Goal: Transaction & Acquisition: Book appointment/travel/reservation

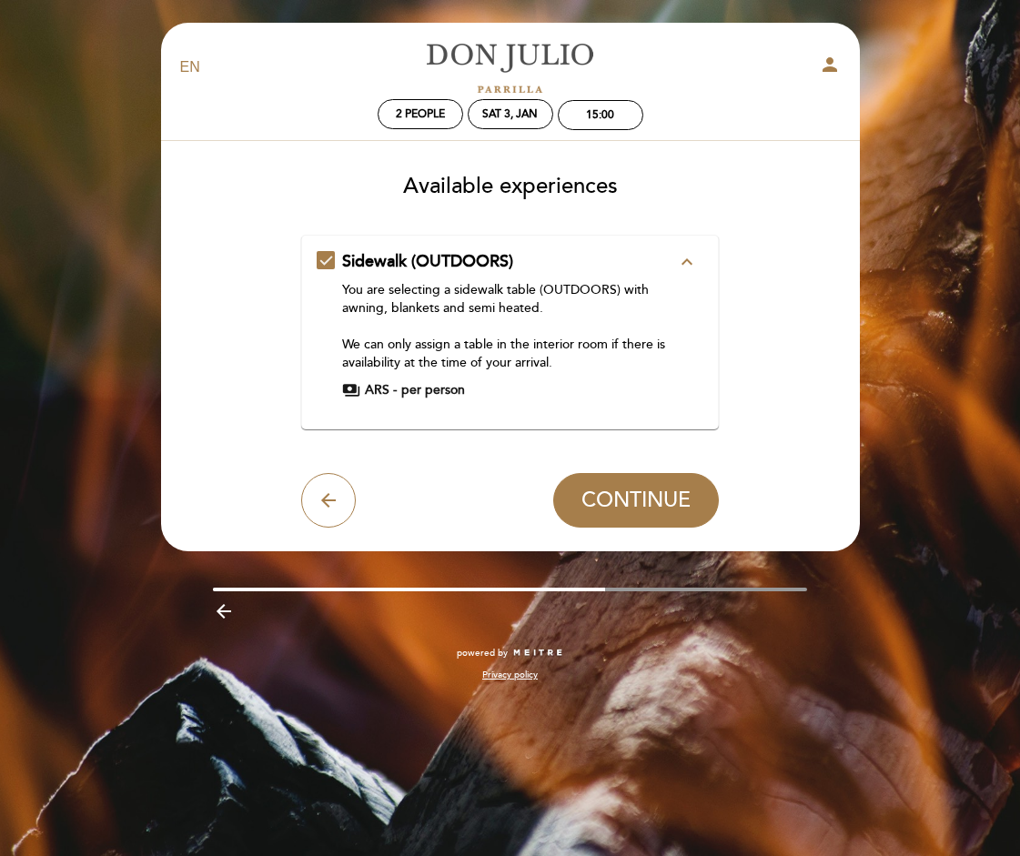
click at [323, 254] on div "Sidewalk (OUTDOORS) expand_less You are selecting a sidewalk table (OUTDOORS) w…" at bounding box center [510, 324] width 387 height 149
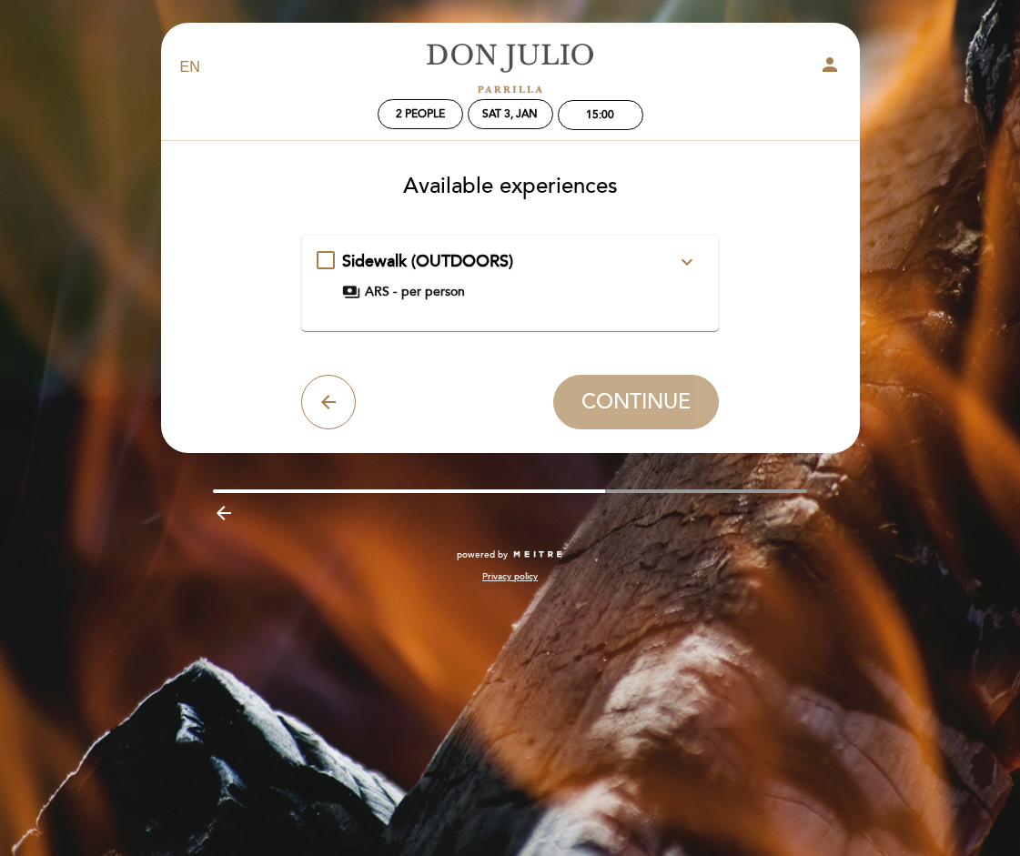
click at [400, 305] on div "Sidewalk (OUTDOORS) expand_more You are selecting a sidewalk table (OUTDOORS) w…" at bounding box center [510, 283] width 387 height 66
click at [353, 262] on span "Sidewalk (OUTDOORS)" at bounding box center [427, 261] width 171 height 20
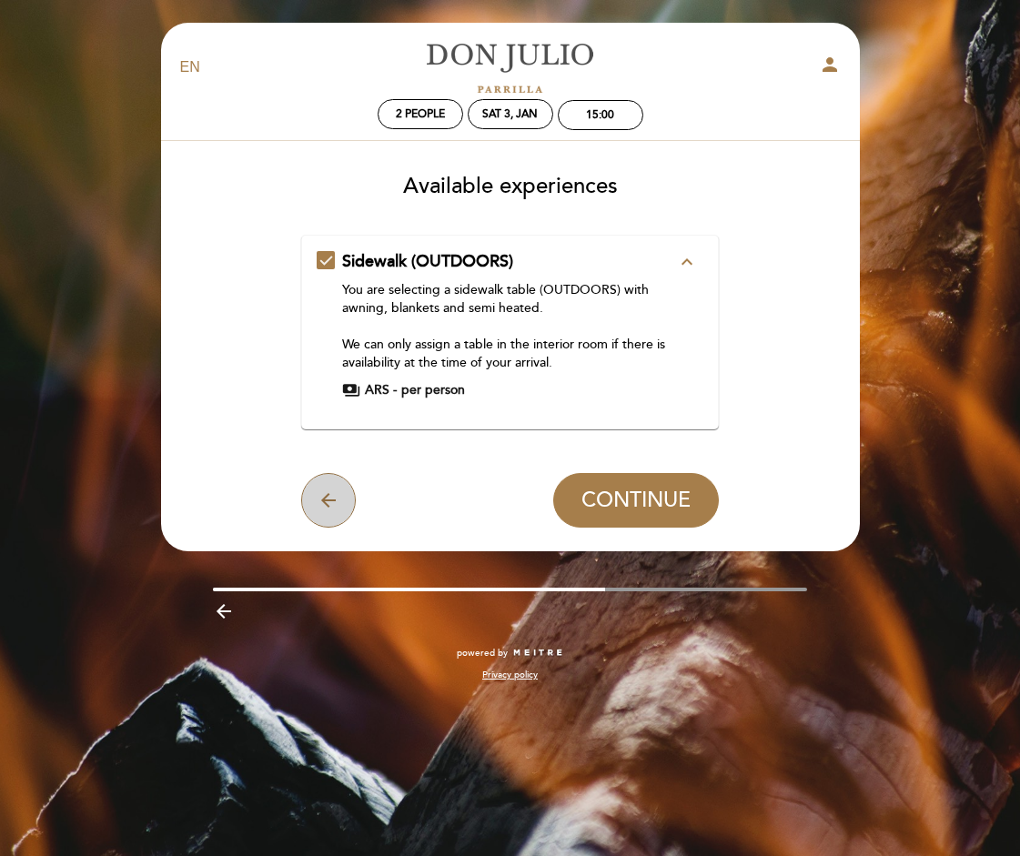
click at [333, 491] on icon "arrow_back" at bounding box center [329, 501] width 22 height 22
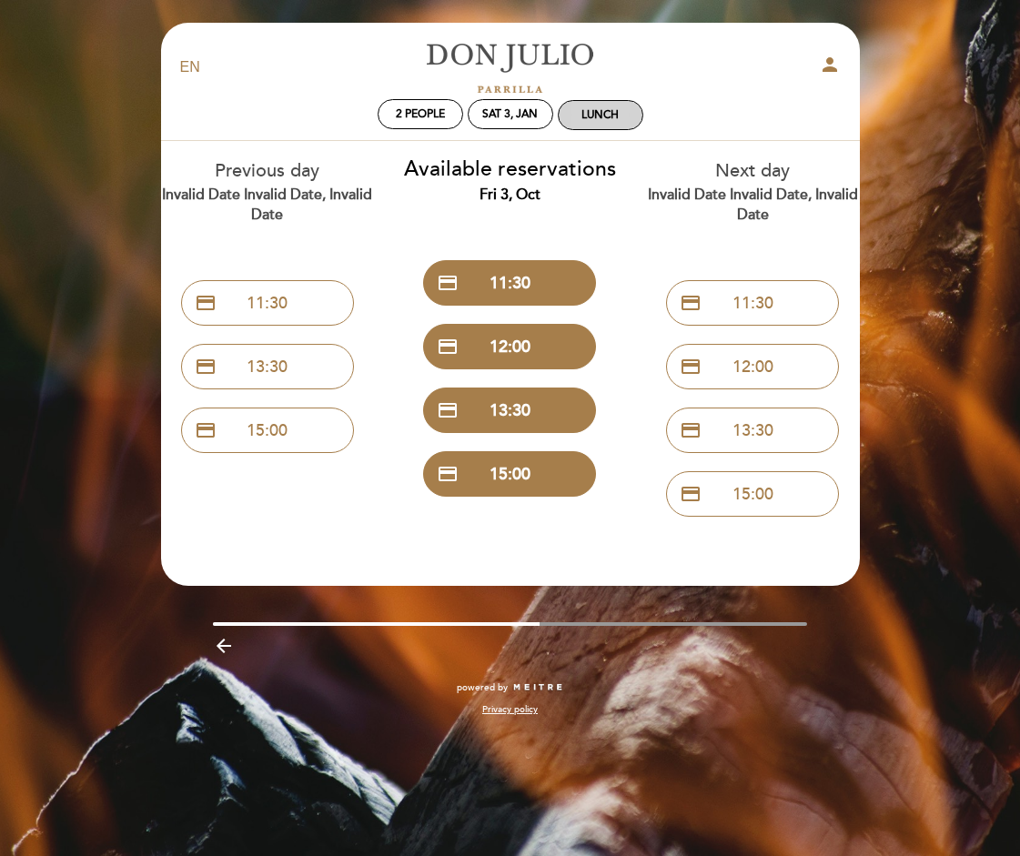
click at [611, 115] on div "Lunch" at bounding box center [600, 115] width 37 height 14
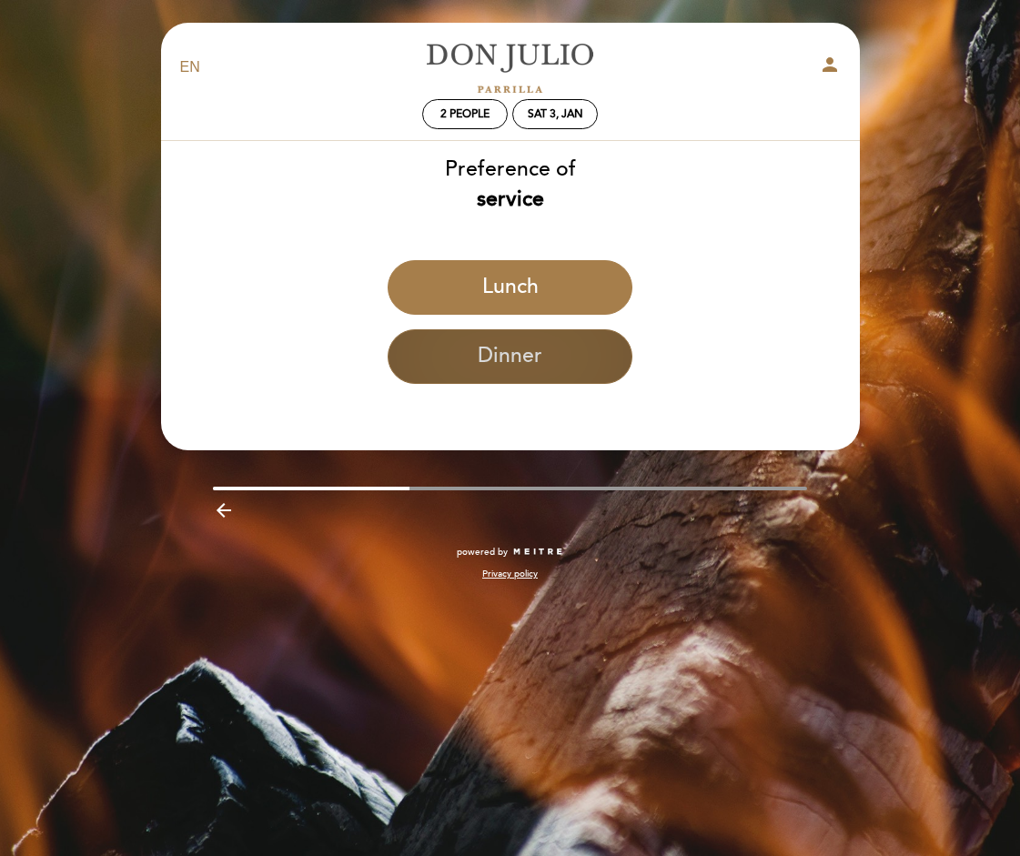
click at [558, 362] on button "Dinner" at bounding box center [510, 356] width 245 height 55
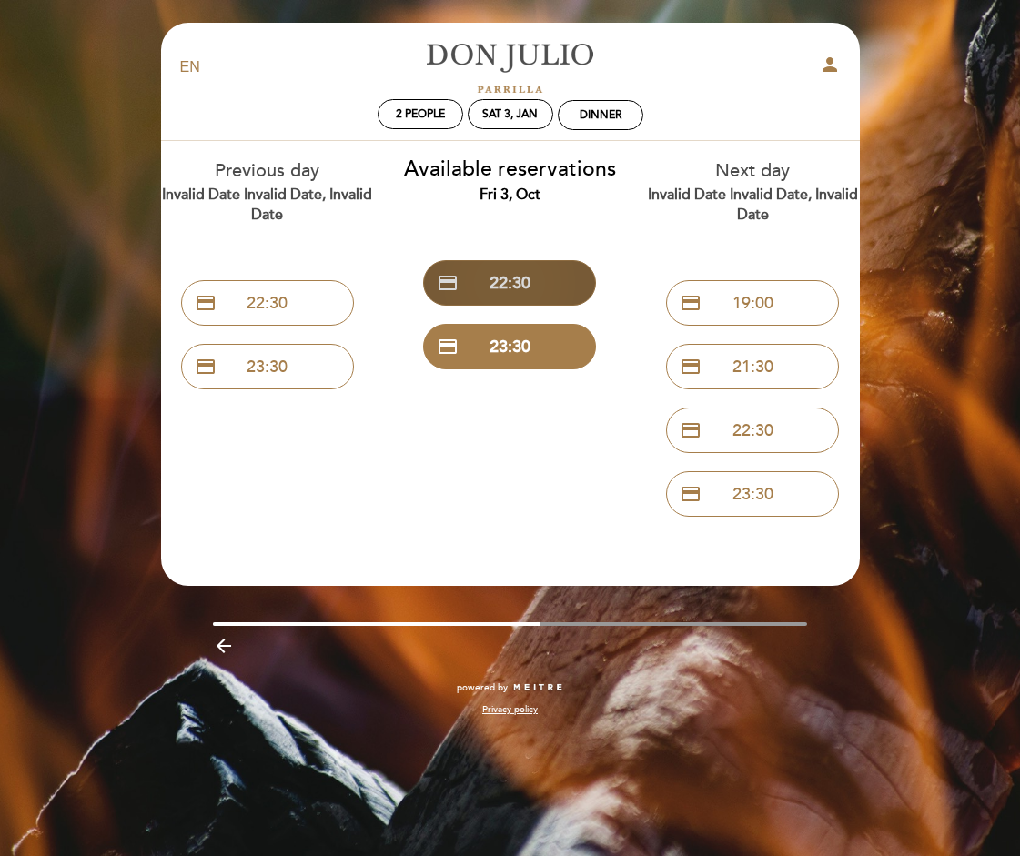
click at [529, 293] on button "credit_card 22:30" at bounding box center [509, 283] width 173 height 46
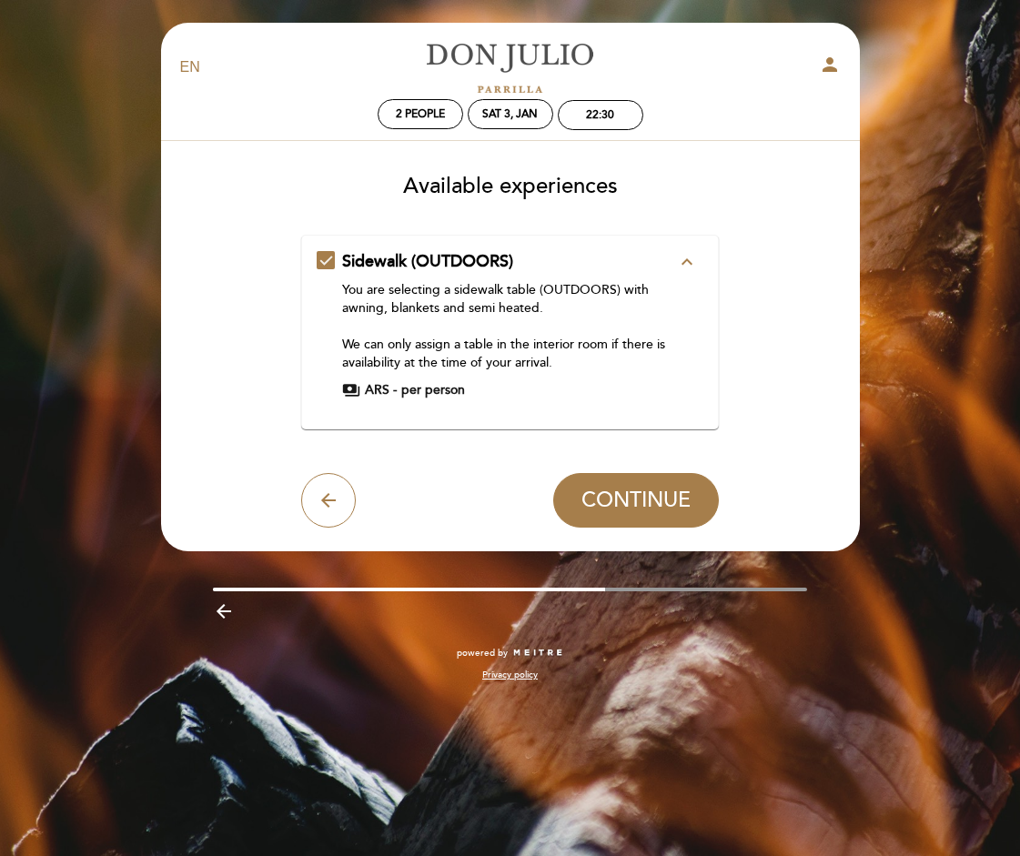
click at [502, 296] on div "You are selecting a sidewalk table (OUTDOORS) with awning, blankets and semi he…" at bounding box center [509, 326] width 334 height 91
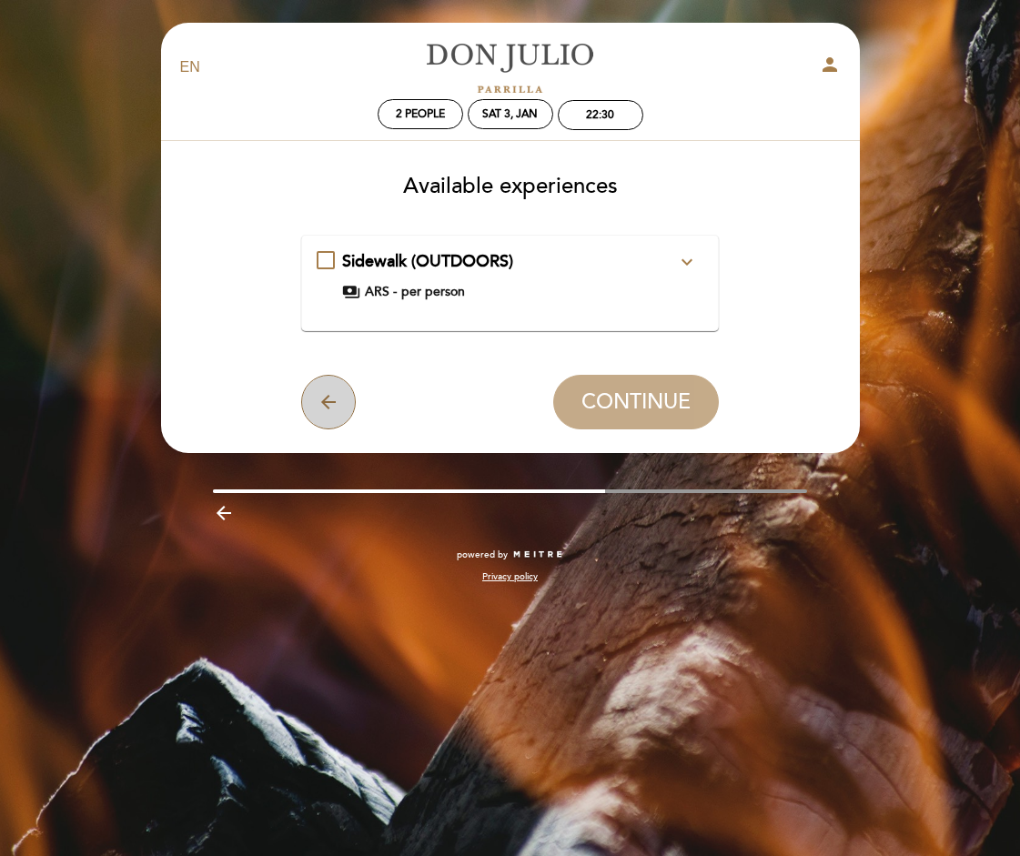
click at [325, 416] on button "arrow_back" at bounding box center [328, 402] width 55 height 55
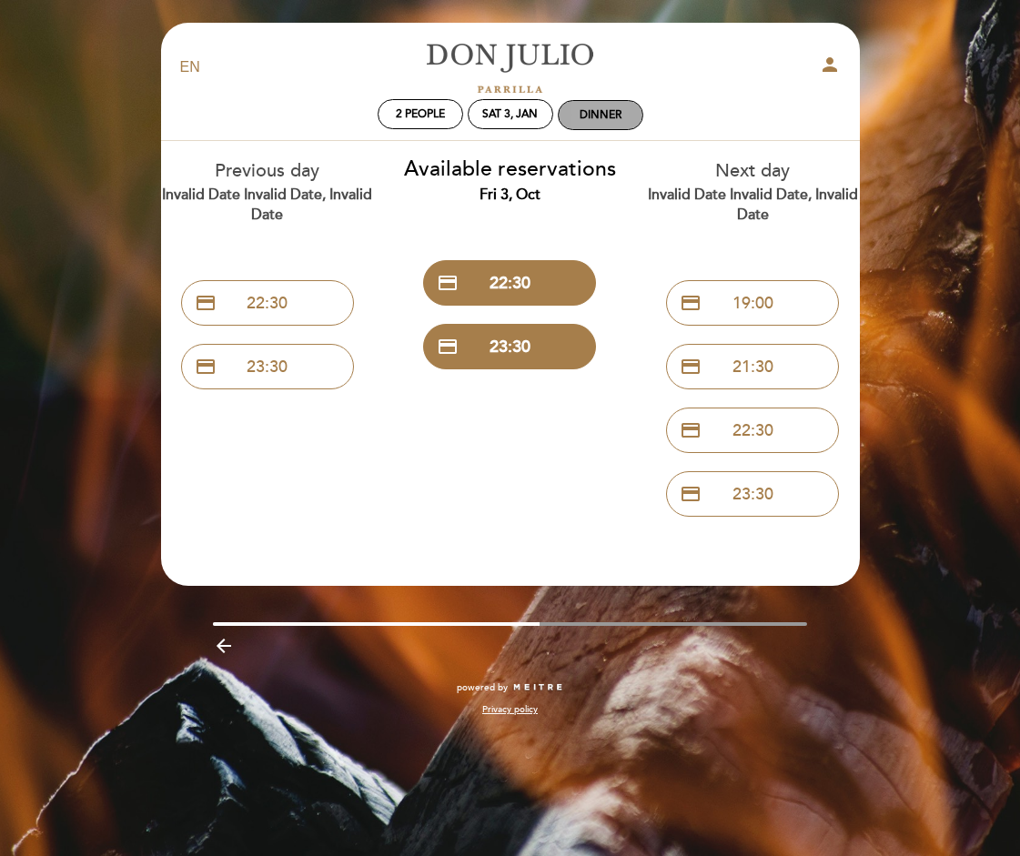
click at [597, 121] on div "Dinner" at bounding box center [601, 115] width 42 height 14
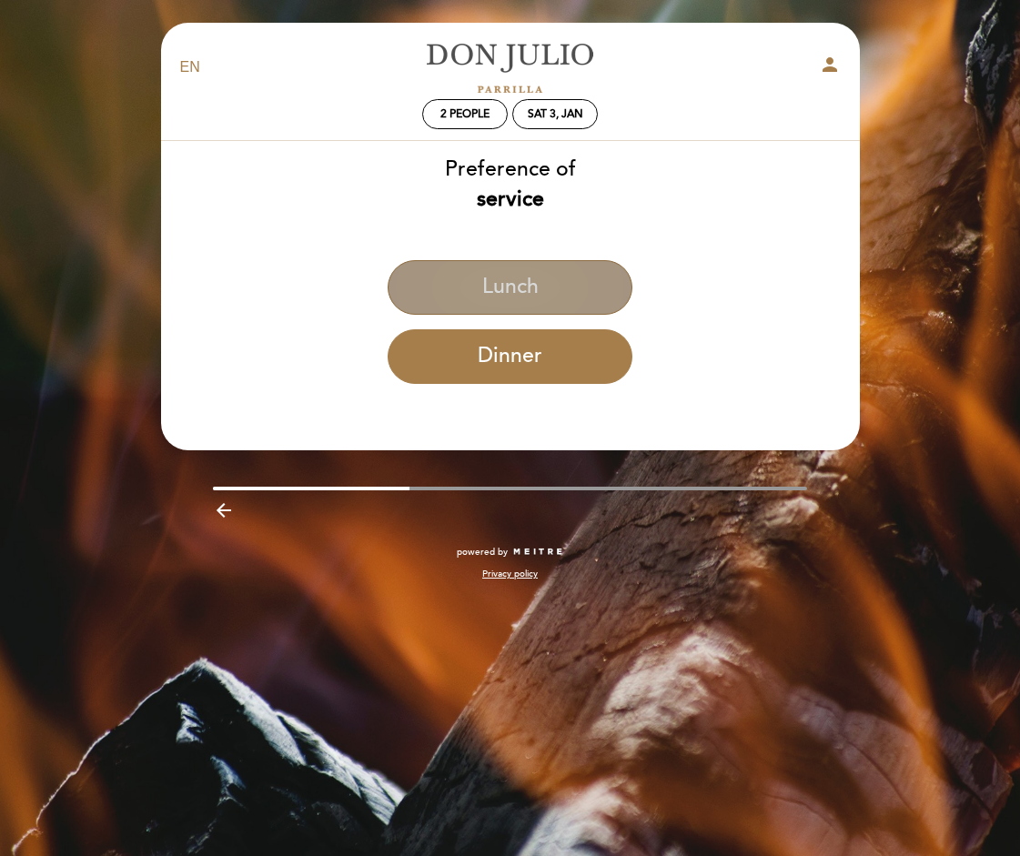
click at [535, 302] on button "Lunch" at bounding box center [510, 287] width 245 height 55
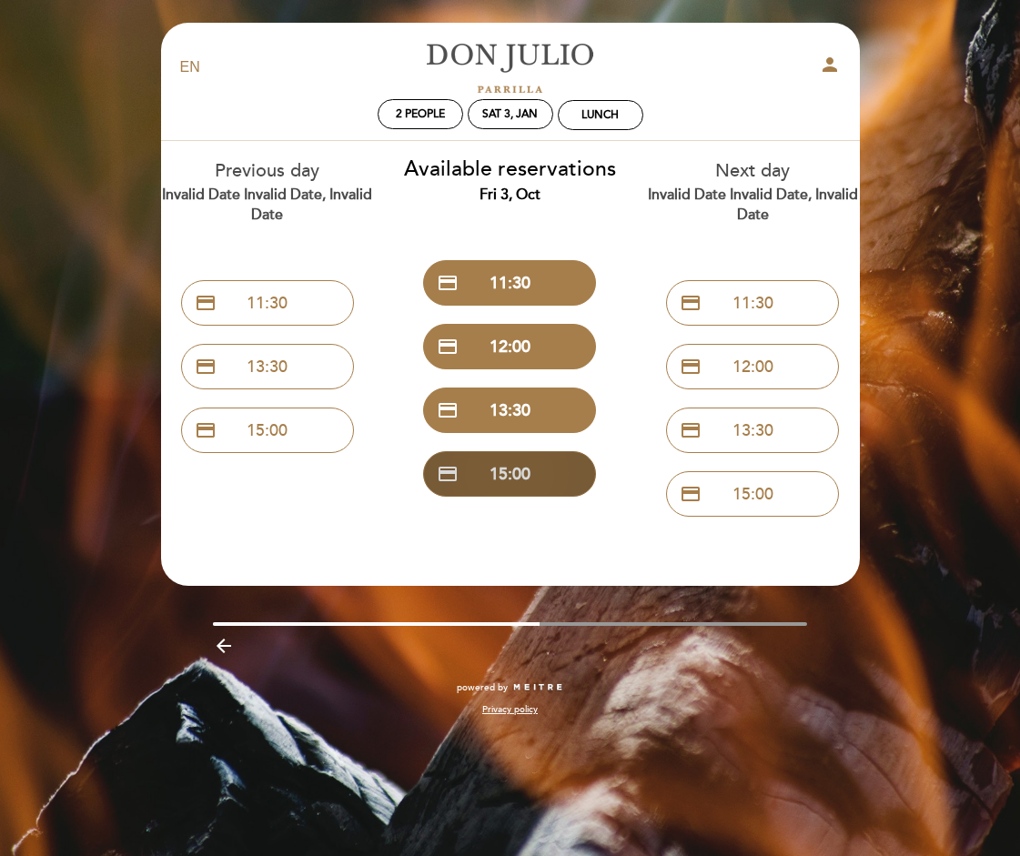
click at [514, 481] on button "credit_card 15:00" at bounding box center [509, 474] width 173 height 46
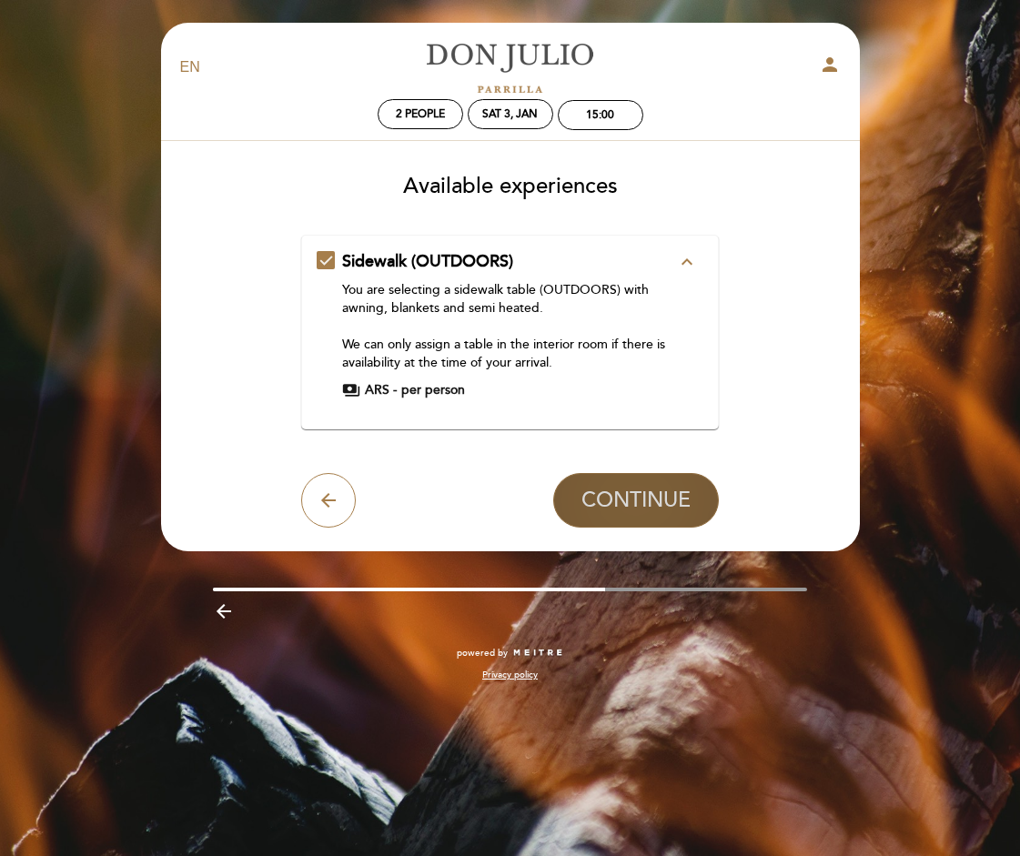
click at [599, 508] on span "CONTINUE" at bounding box center [636, 500] width 109 height 25
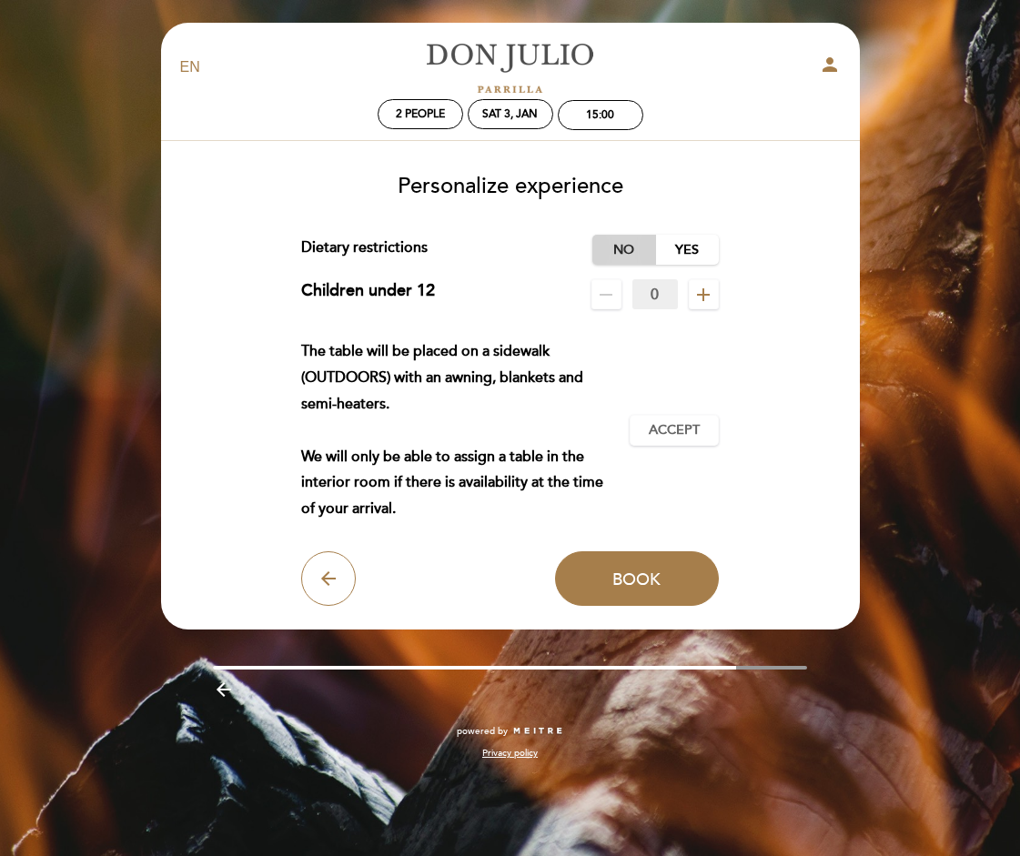
click at [611, 261] on label "No" at bounding box center [624, 250] width 64 height 30
click at [673, 431] on span "Accept" at bounding box center [674, 430] width 51 height 19
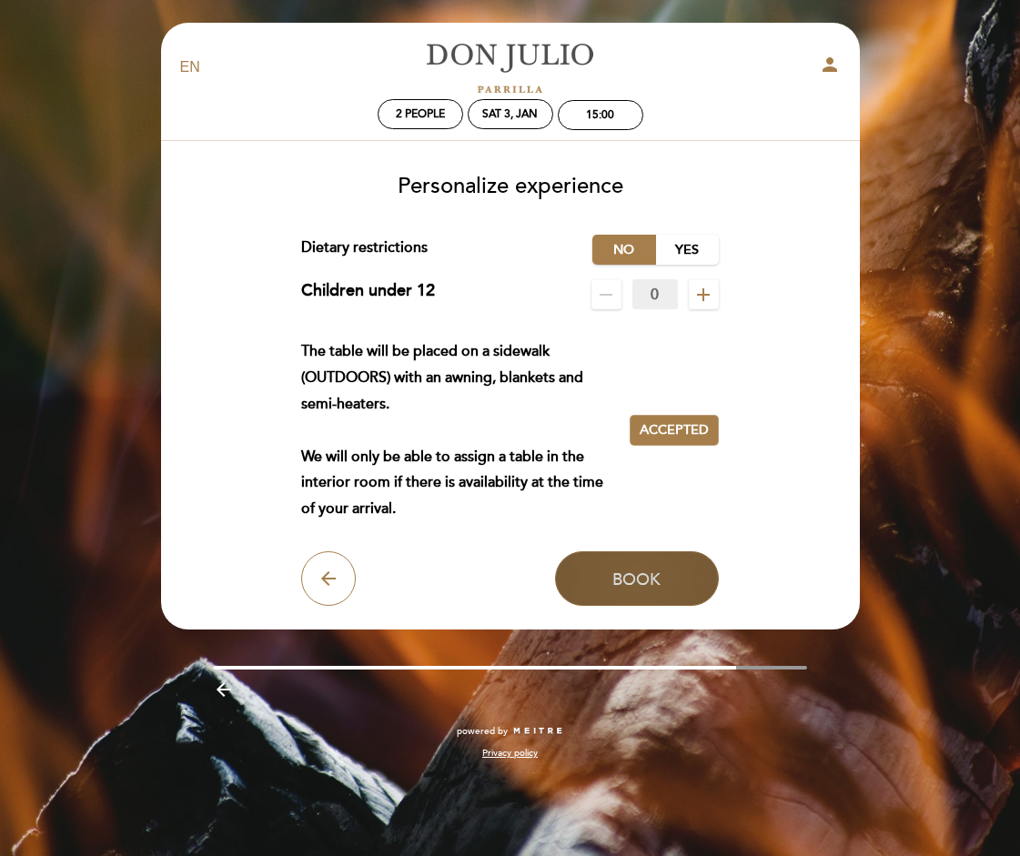
click at [654, 570] on span "Book" at bounding box center [637, 579] width 48 height 20
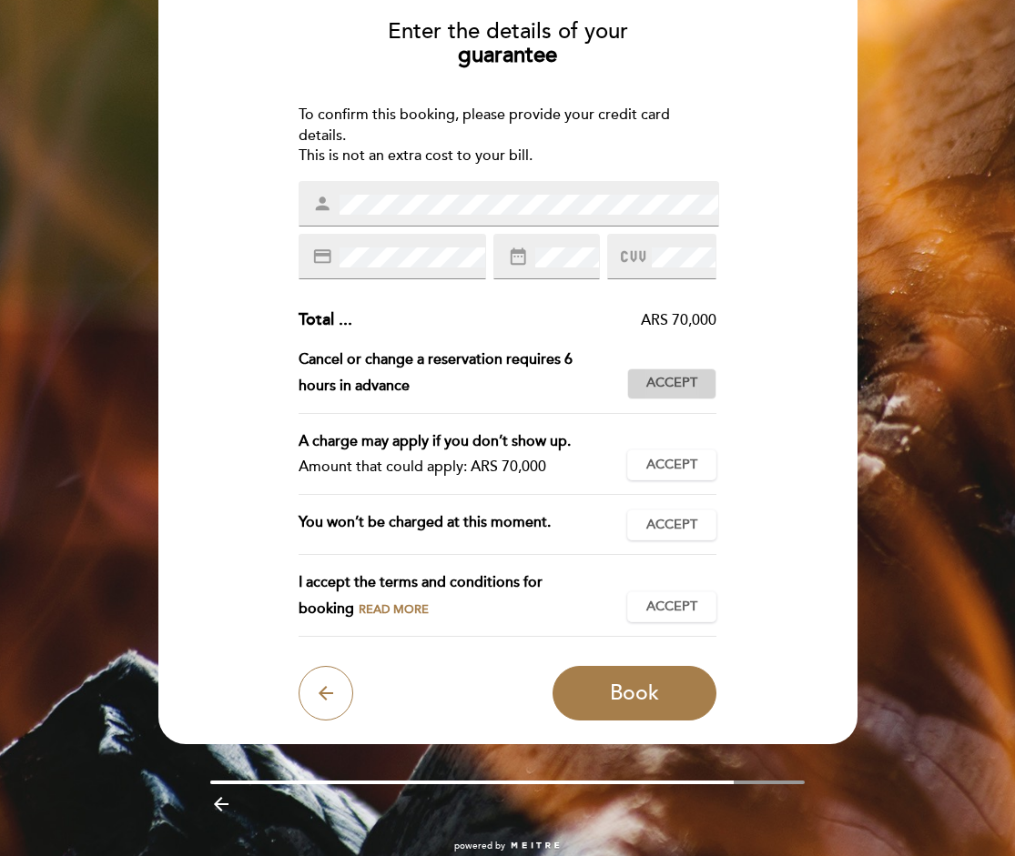
scroll to position [191, 0]
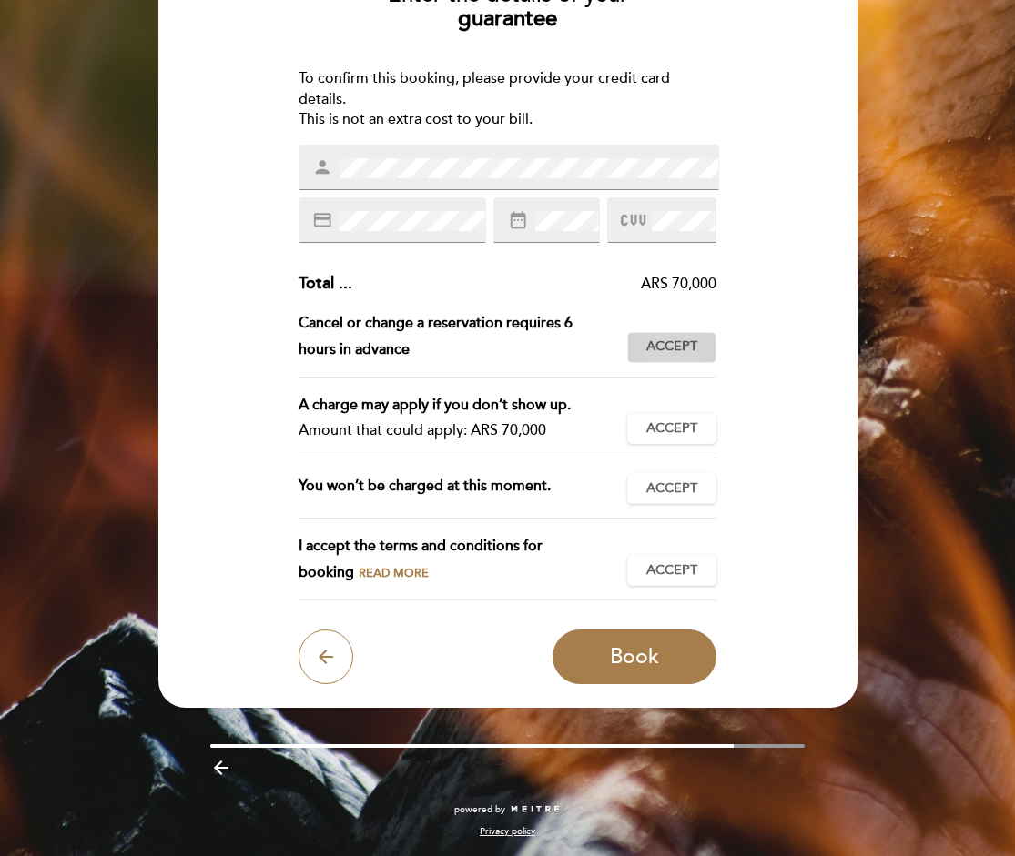
click at [674, 349] on span "Accept" at bounding box center [671, 347] width 51 height 19
click at [676, 432] on span "Accept" at bounding box center [671, 429] width 51 height 19
drag, startPoint x: 471, startPoint y: 431, endPoint x: 576, endPoint y: 430, distance: 104.7
click at [576, 430] on div "Amount that could apply: ARS 70,000" at bounding box center [456, 431] width 314 height 26
click at [674, 482] on span "Accept" at bounding box center [671, 489] width 51 height 19
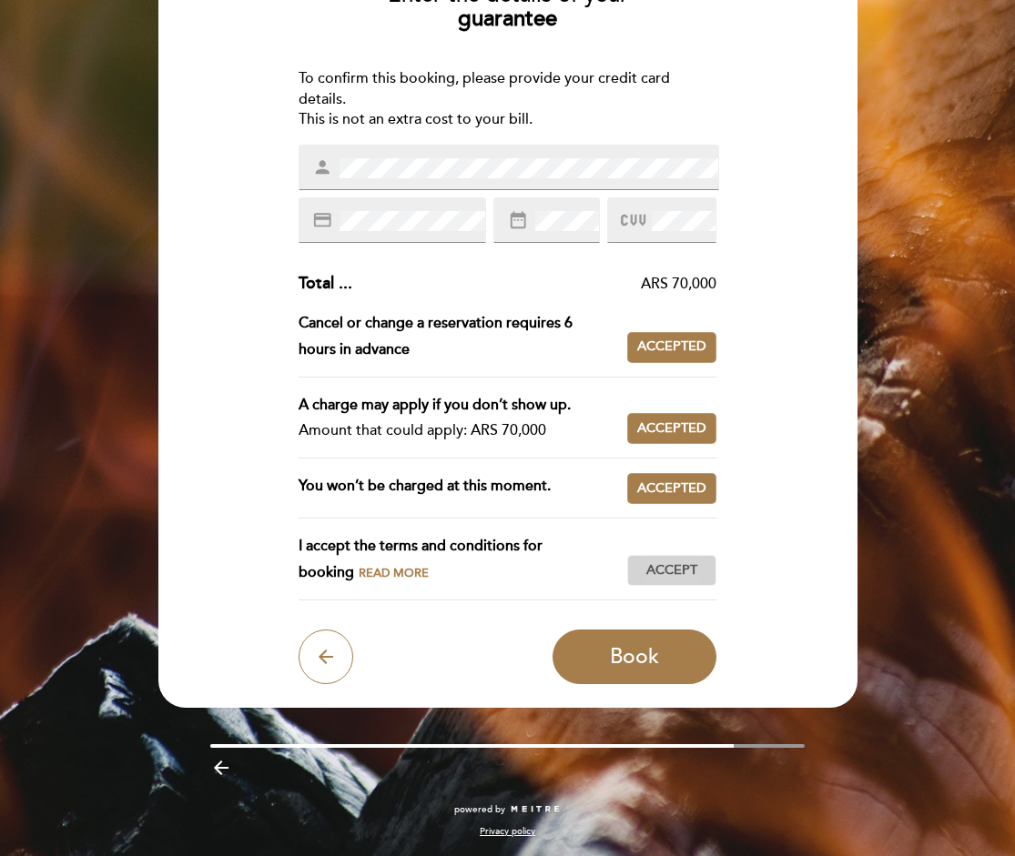
click at [666, 567] on span "Accept" at bounding box center [671, 571] width 51 height 19
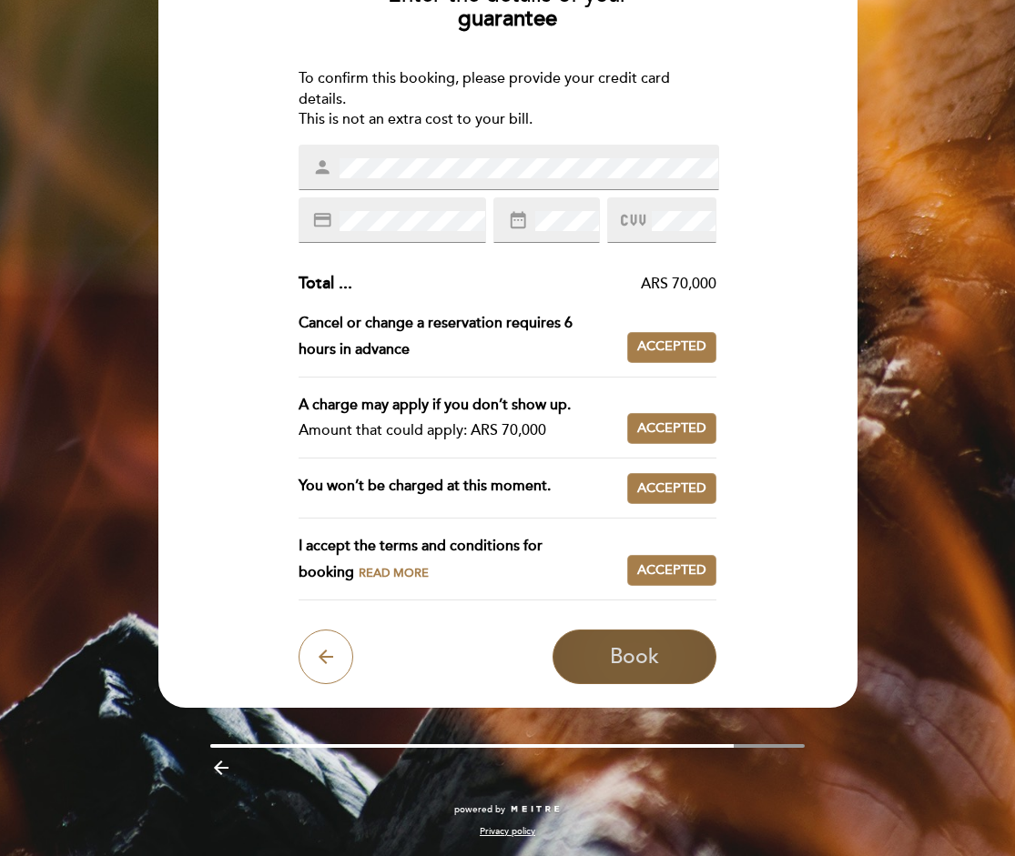
click at [649, 647] on span "Book" at bounding box center [634, 656] width 49 height 25
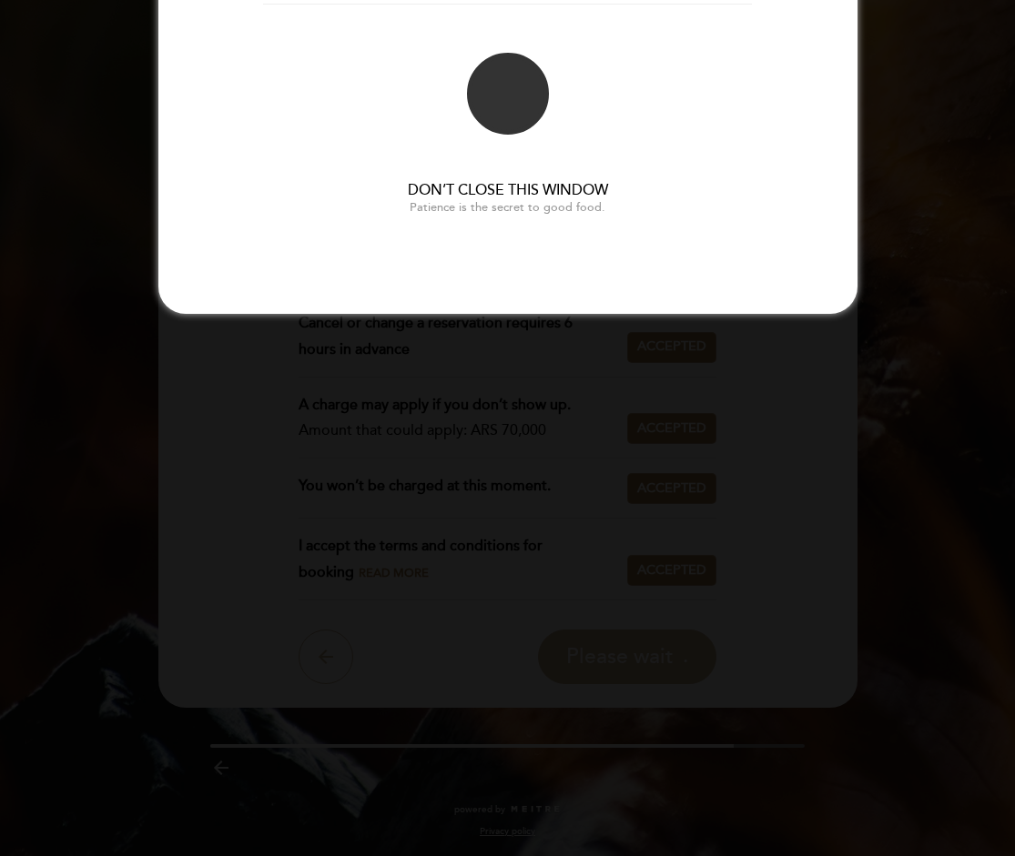
scroll to position [0, 0]
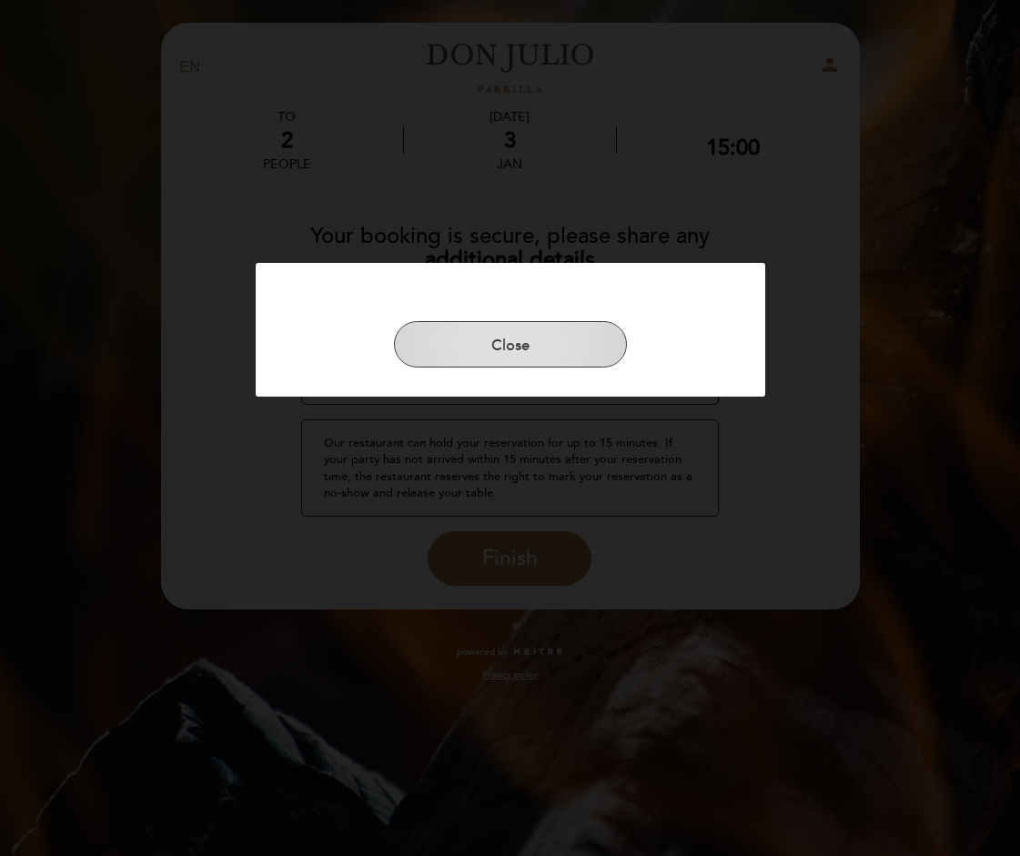
click at [538, 357] on button "Close" at bounding box center [510, 344] width 233 height 47
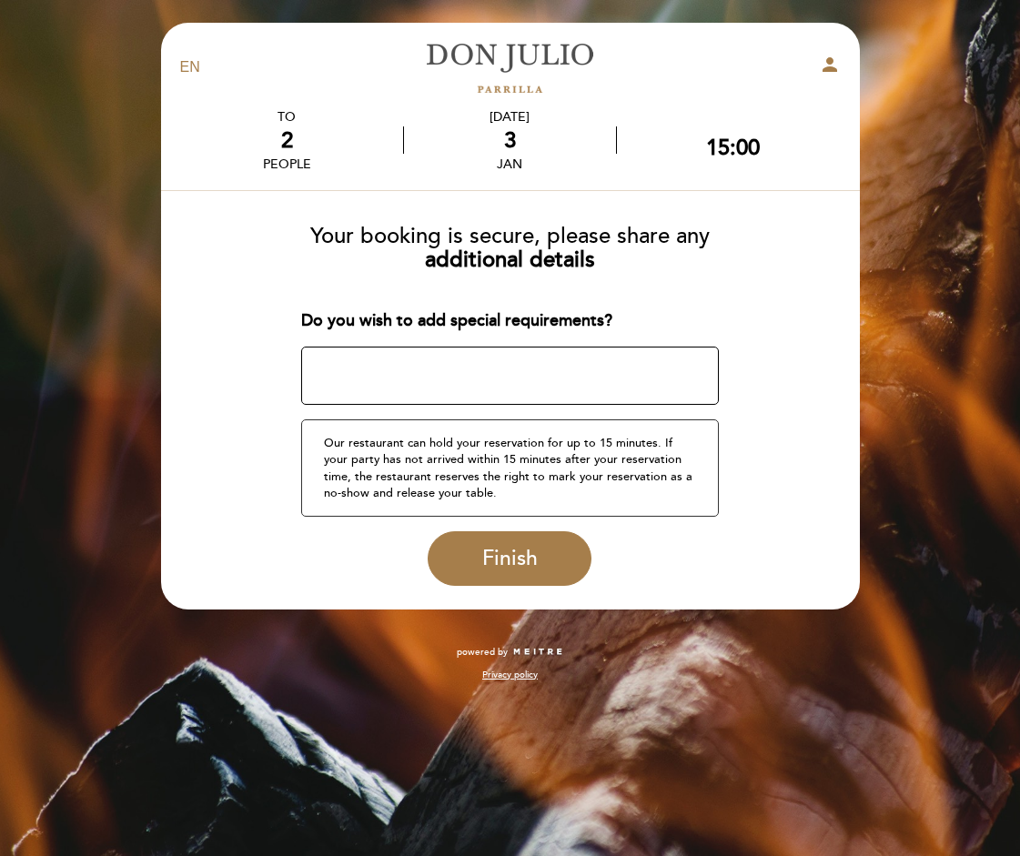
click at [554, 304] on form "Your booking is secure, please share any additional details Do you wish to add …" at bounding box center [510, 398] width 673 height 376
click at [491, 383] on textarea at bounding box center [510, 376] width 418 height 58
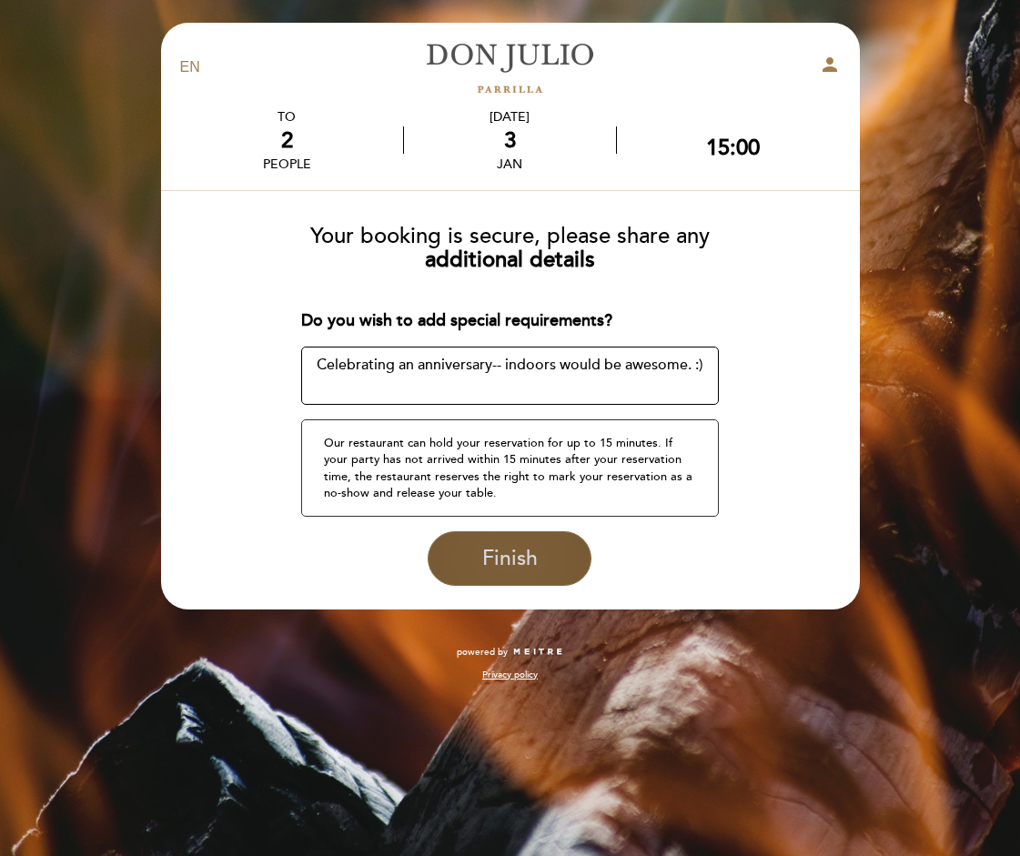
type textarea "Celebrating an anniversary-- indoors would be awesome. :)"
click at [505, 557] on span "Finish" at bounding box center [510, 558] width 56 height 25
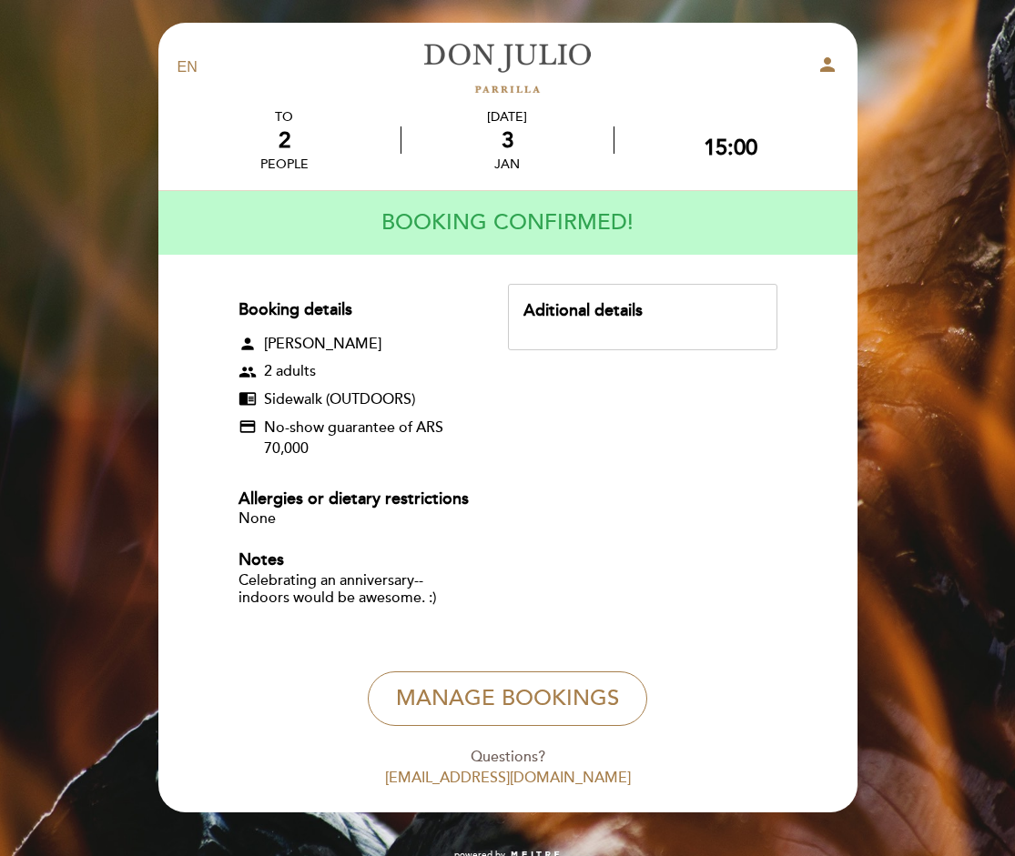
scroll to position [46, 0]
